Goal: Task Accomplishment & Management: Manage account settings

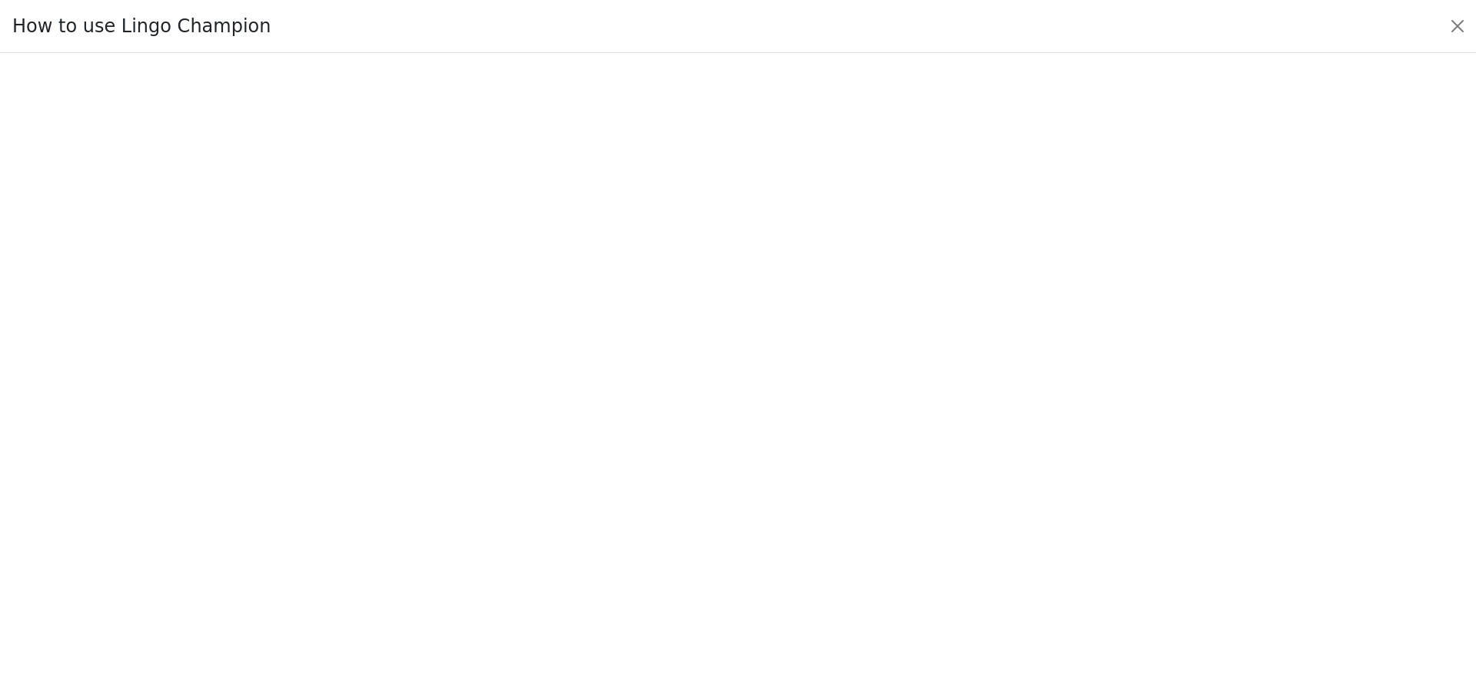
drag, startPoint x: 1372, startPoint y: 5, endPoint x: 1436, endPoint y: 23, distance: 67.2
click at [1436, 23] on div "How to use Lingo Champion" at bounding box center [738, 26] width 1476 height 53
click at [1325, 27] on div "How to use Lingo Champion" at bounding box center [738, 26] width 1476 height 53
click at [1462, 20] on button "Close" at bounding box center [1458, 26] width 25 height 25
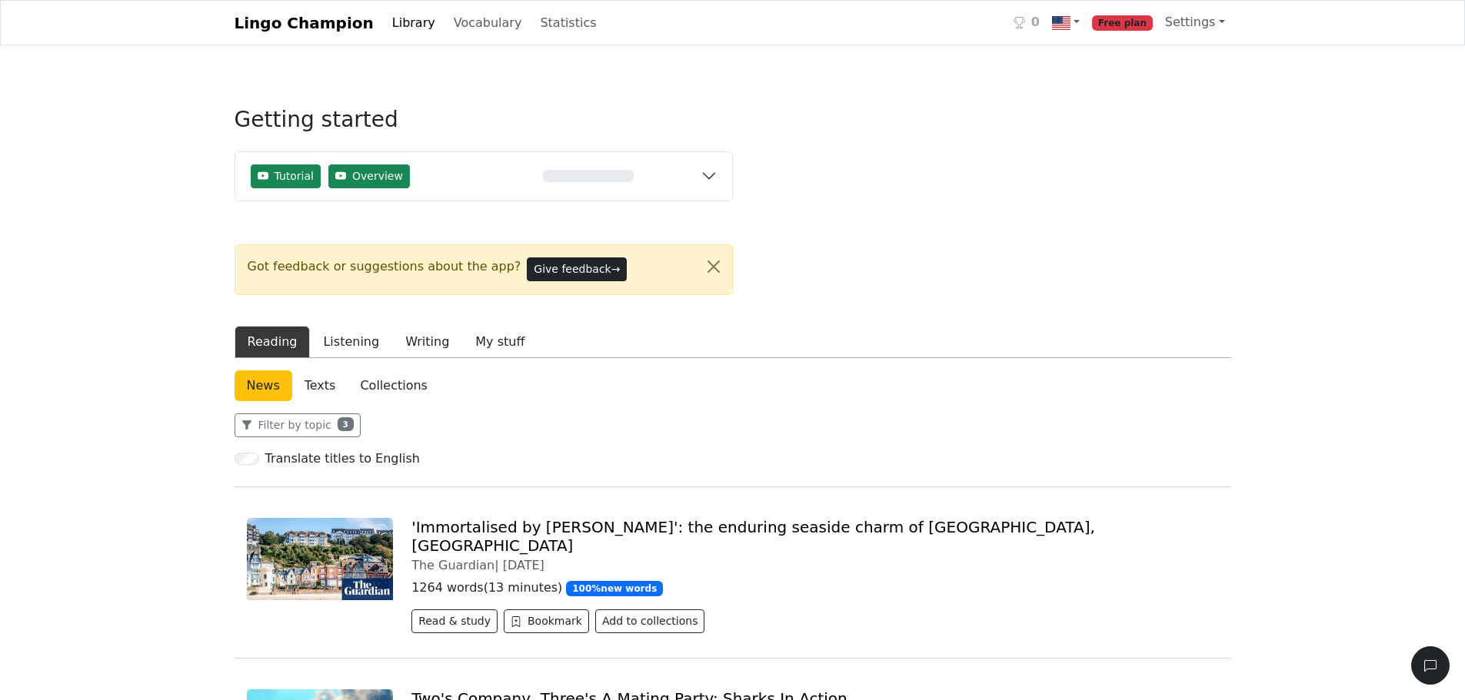
click at [1145, 24] on span "Free plan" at bounding box center [1122, 22] width 61 height 15
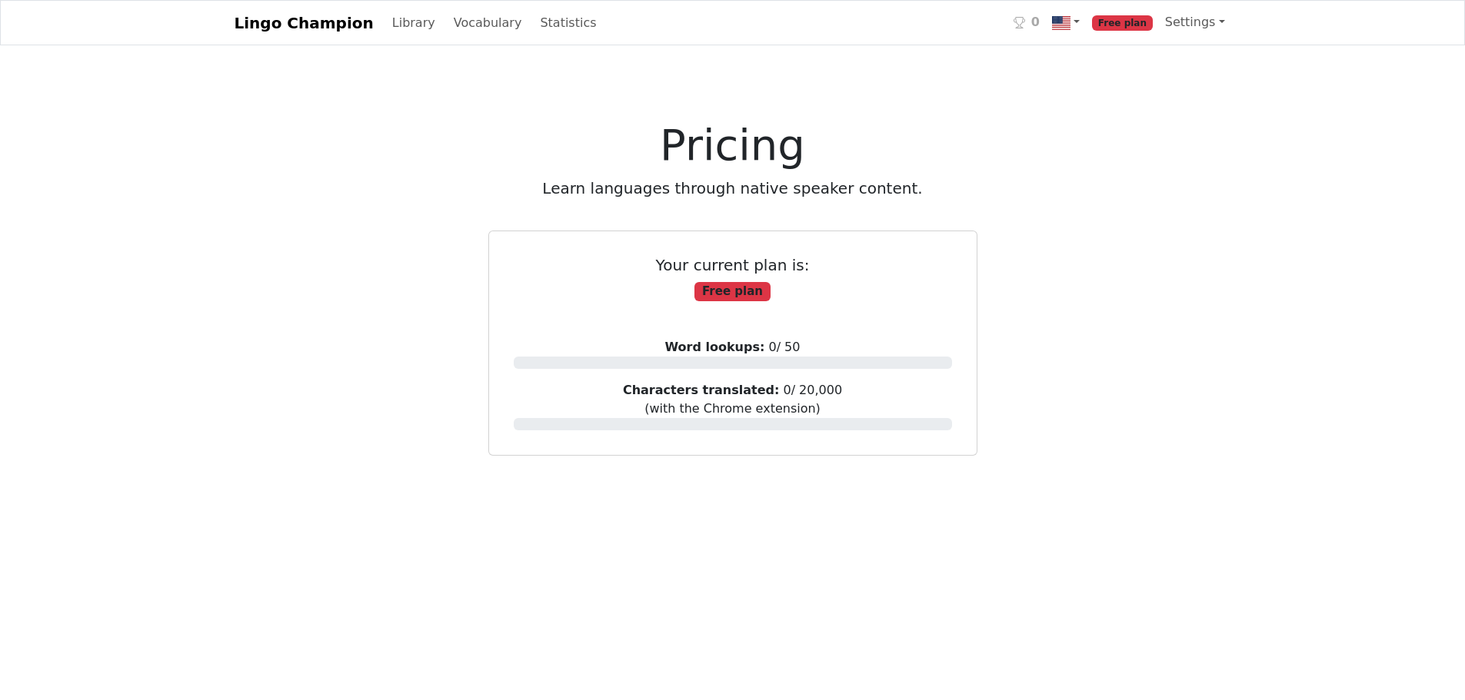
click at [489, 158] on h1 "Pricing" at bounding box center [733, 145] width 591 height 52
click at [1200, 22] on link "Settings" at bounding box center [1195, 22] width 72 height 31
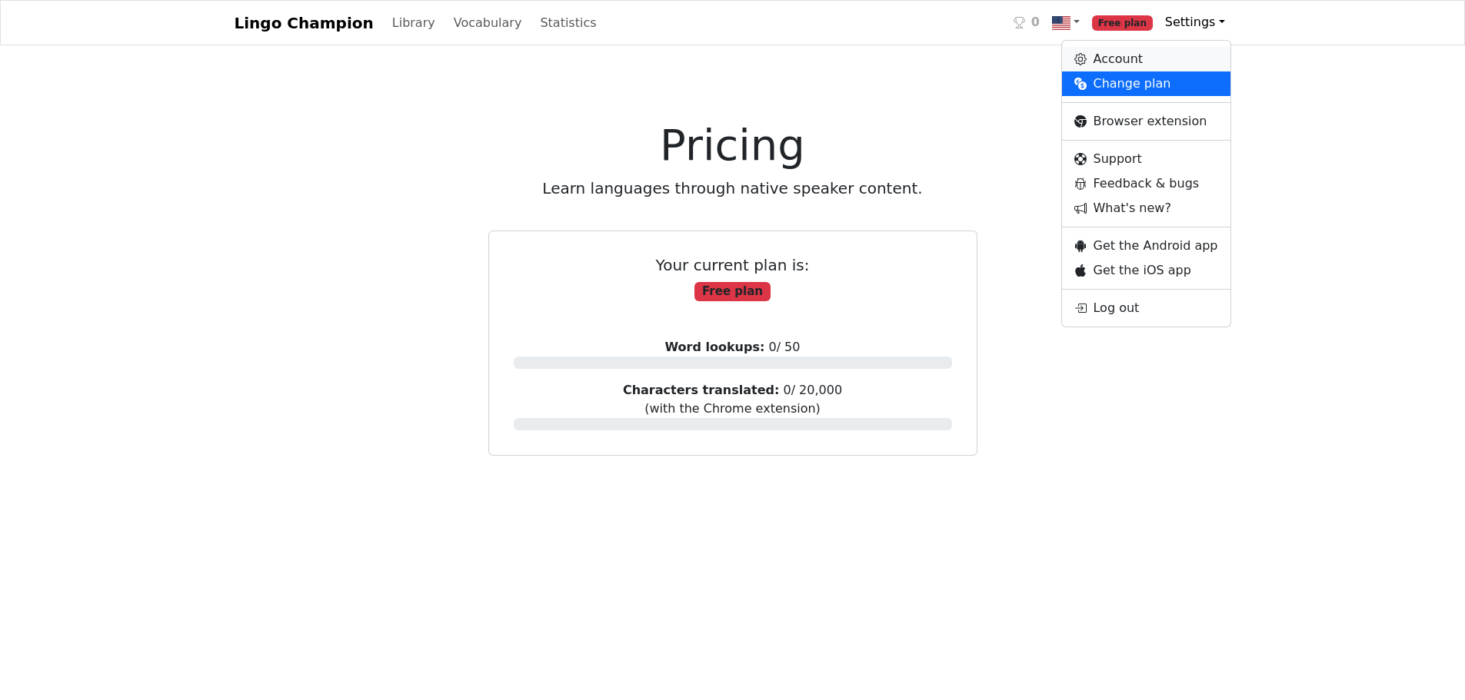
click at [1105, 57] on link "Account" at bounding box center [1146, 59] width 168 height 25
select select "**********"
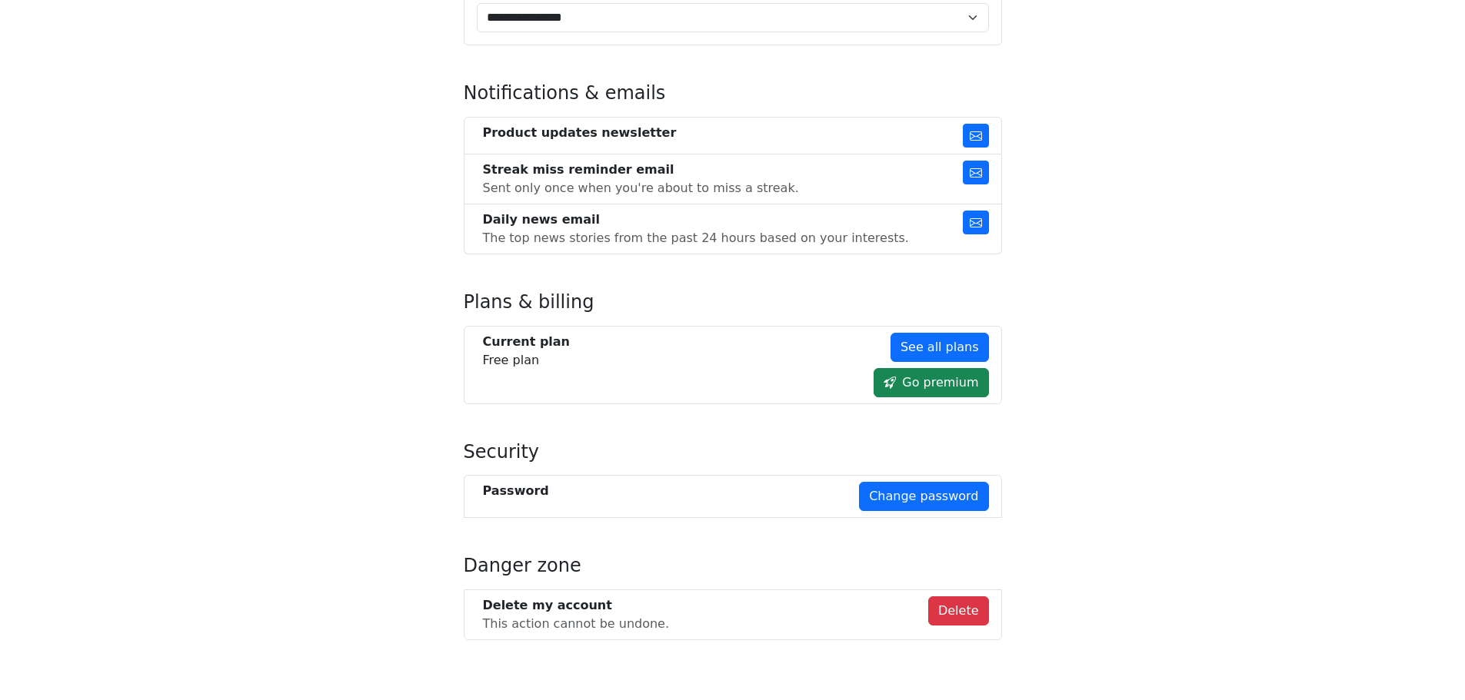
scroll to position [830, 0]
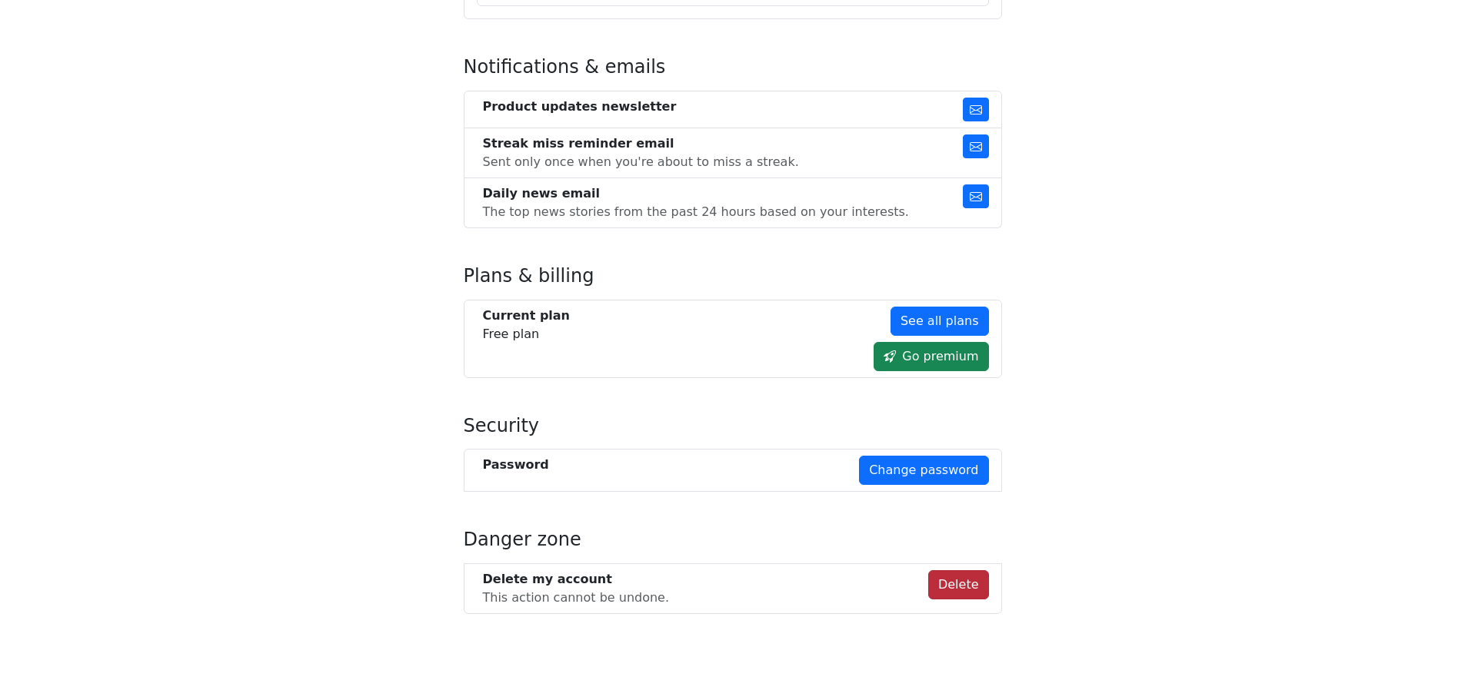
click at [981, 581] on button "Delete" at bounding box center [958, 585] width 61 height 29
